Goal: Task Accomplishment & Management: Manage account settings

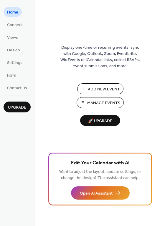
click at [96, 105] on span "Manage Events" at bounding box center [103, 103] width 33 height 6
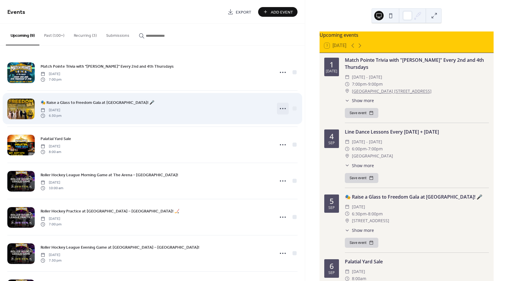
click at [278, 109] on icon at bounding box center [282, 108] width 9 height 9
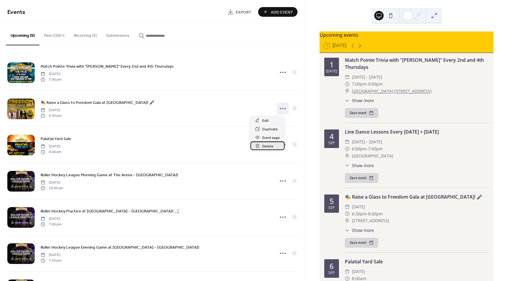
click at [269, 144] on span "Delete" at bounding box center [267, 146] width 11 height 6
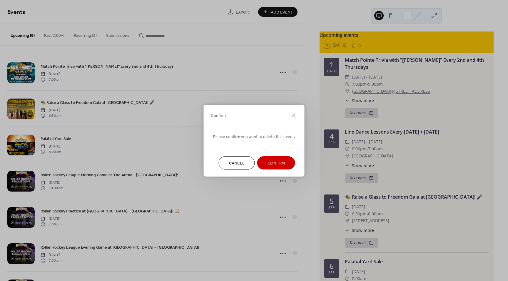
click at [273, 164] on span "Confirm" at bounding box center [275, 163] width 17 height 6
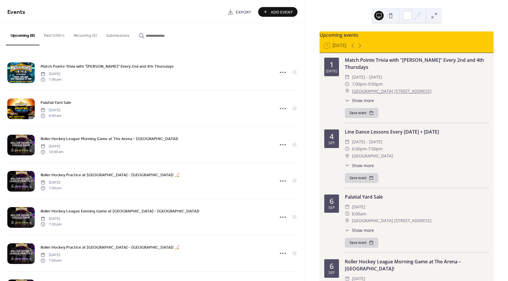
click at [316, 9] on div "Upcoming events 3 [DATE] [DATE] Match Pointe Trivia with "[PERSON_NAME]" Every …" at bounding box center [406, 140] width 203 height 281
